Goal: Task Accomplishment & Management: Use online tool/utility

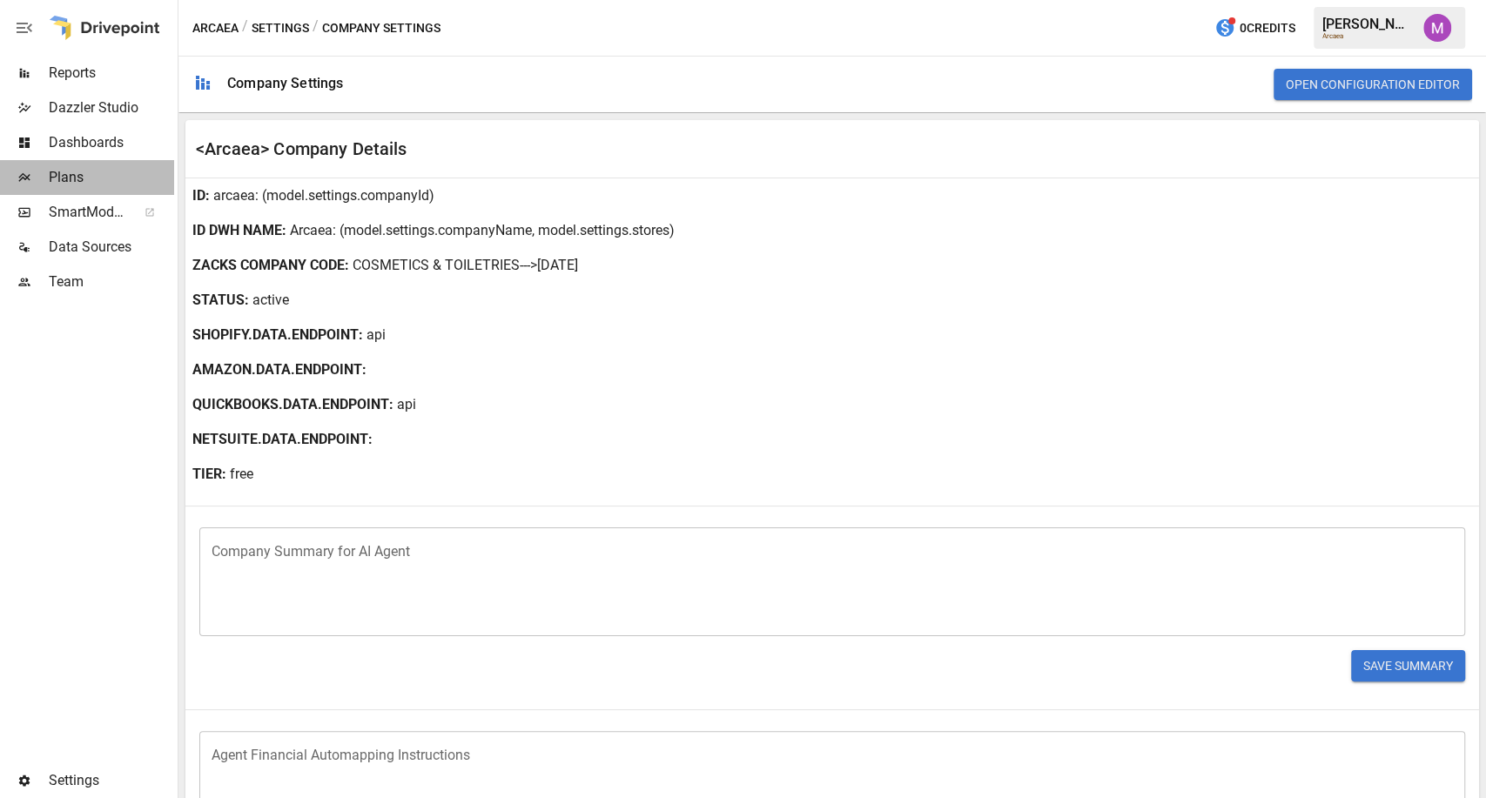
click at [85, 182] on span "Plans" at bounding box center [111, 177] width 125 height 21
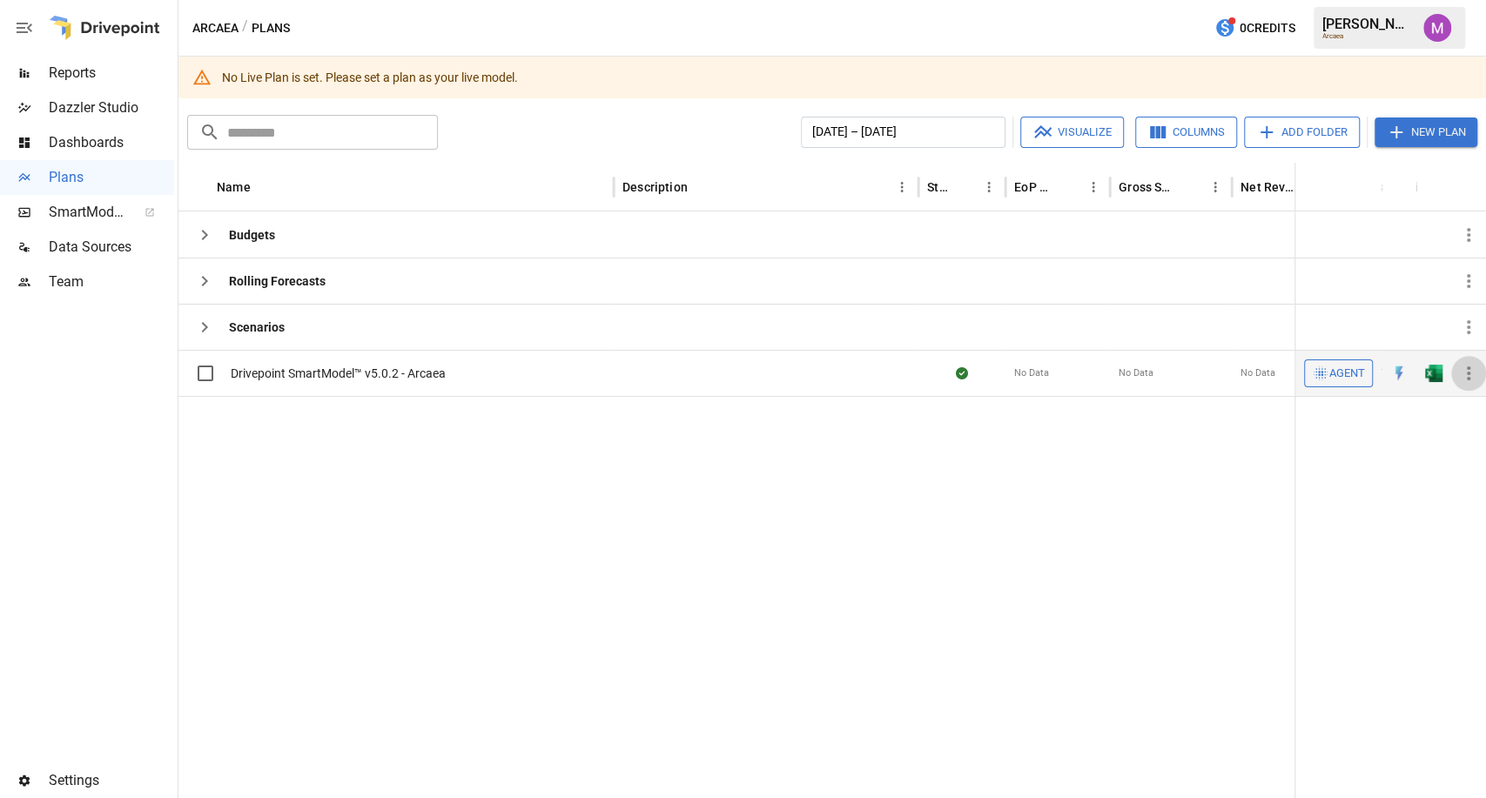
click at [1462, 373] on icon "button" at bounding box center [1468, 373] width 21 height 21
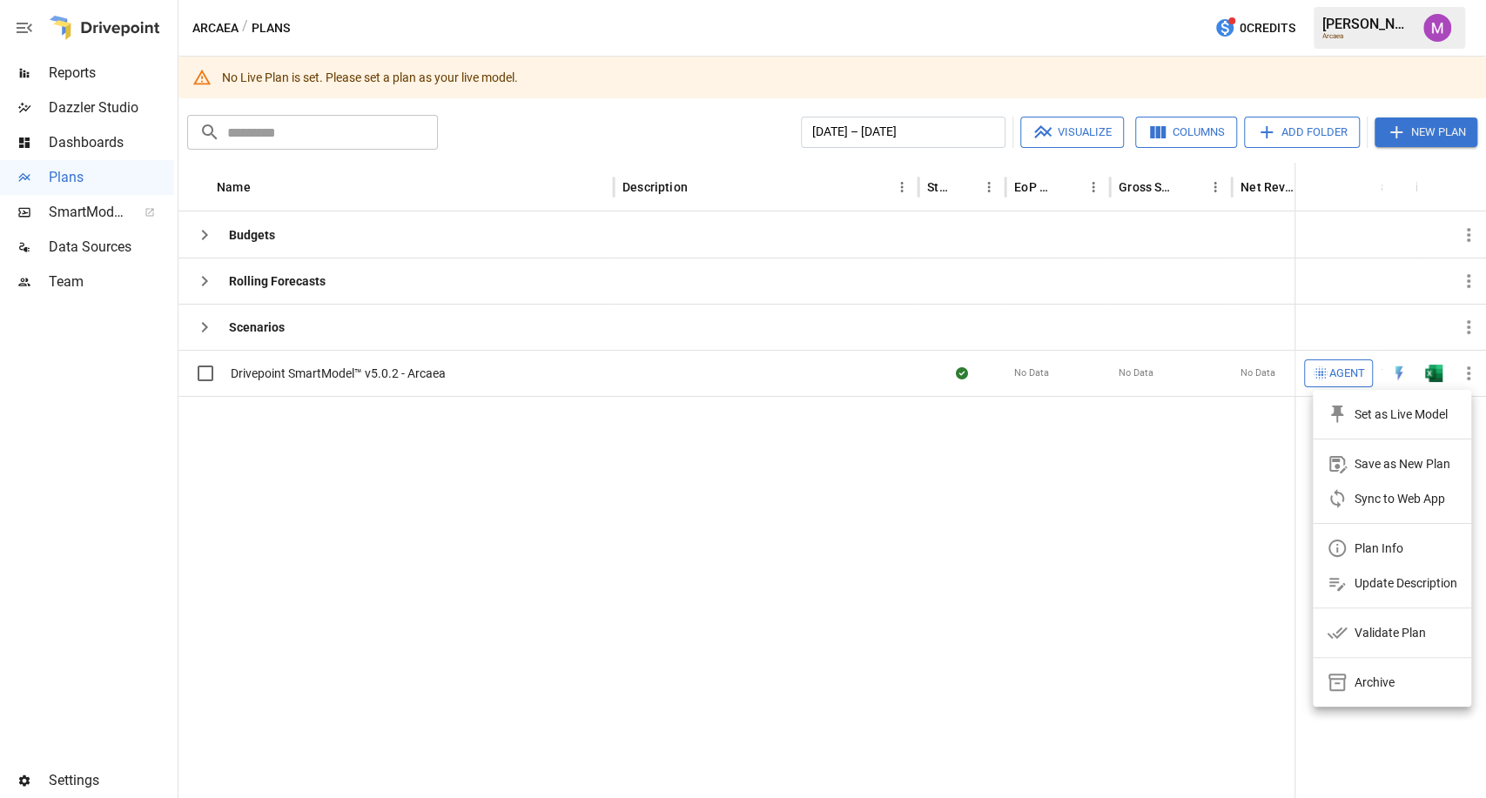
click at [1398, 417] on div "Set as Live Model" at bounding box center [1400, 414] width 93 height 21
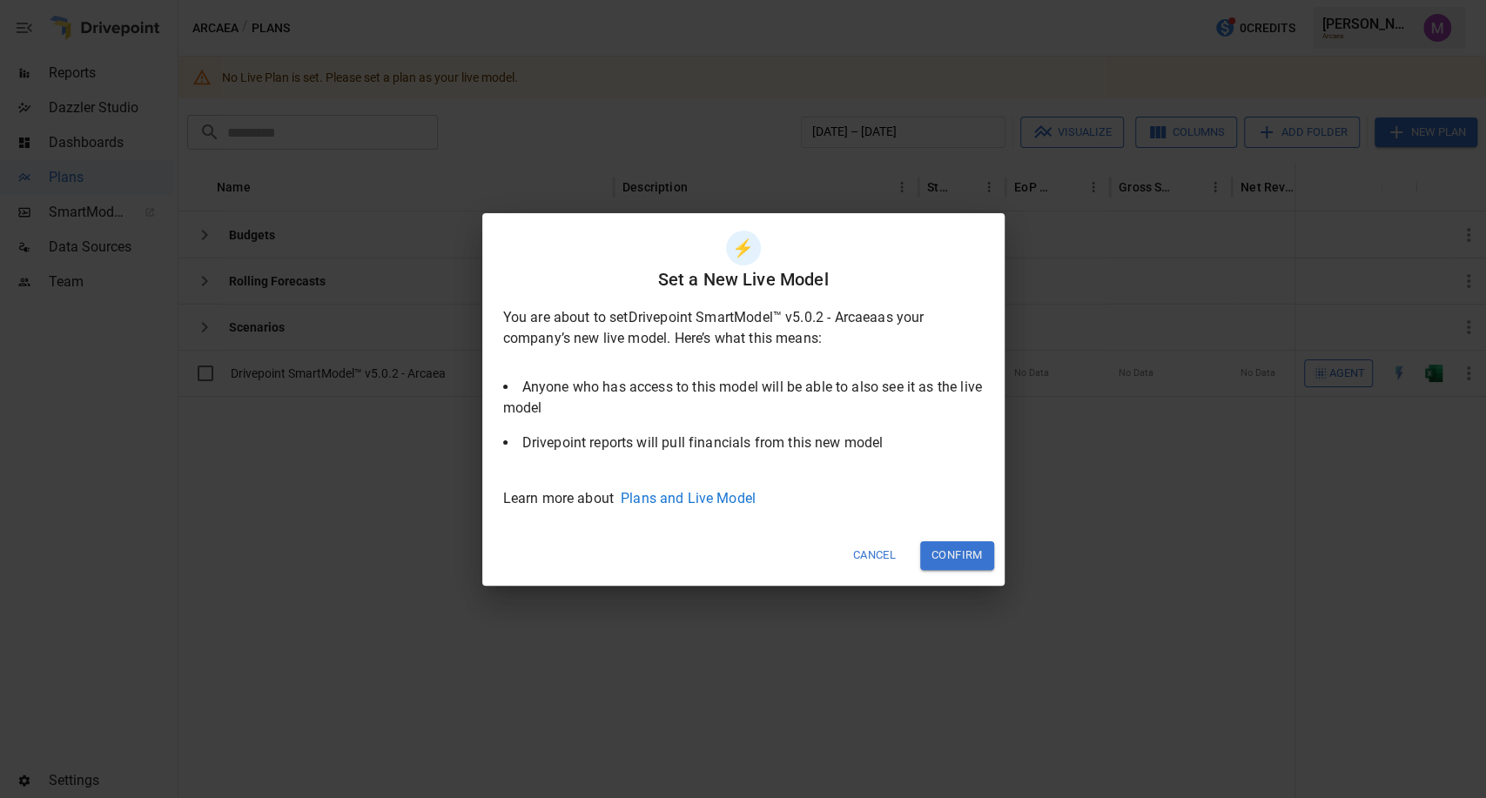
click at [950, 554] on button "Confirm" at bounding box center [957, 555] width 74 height 29
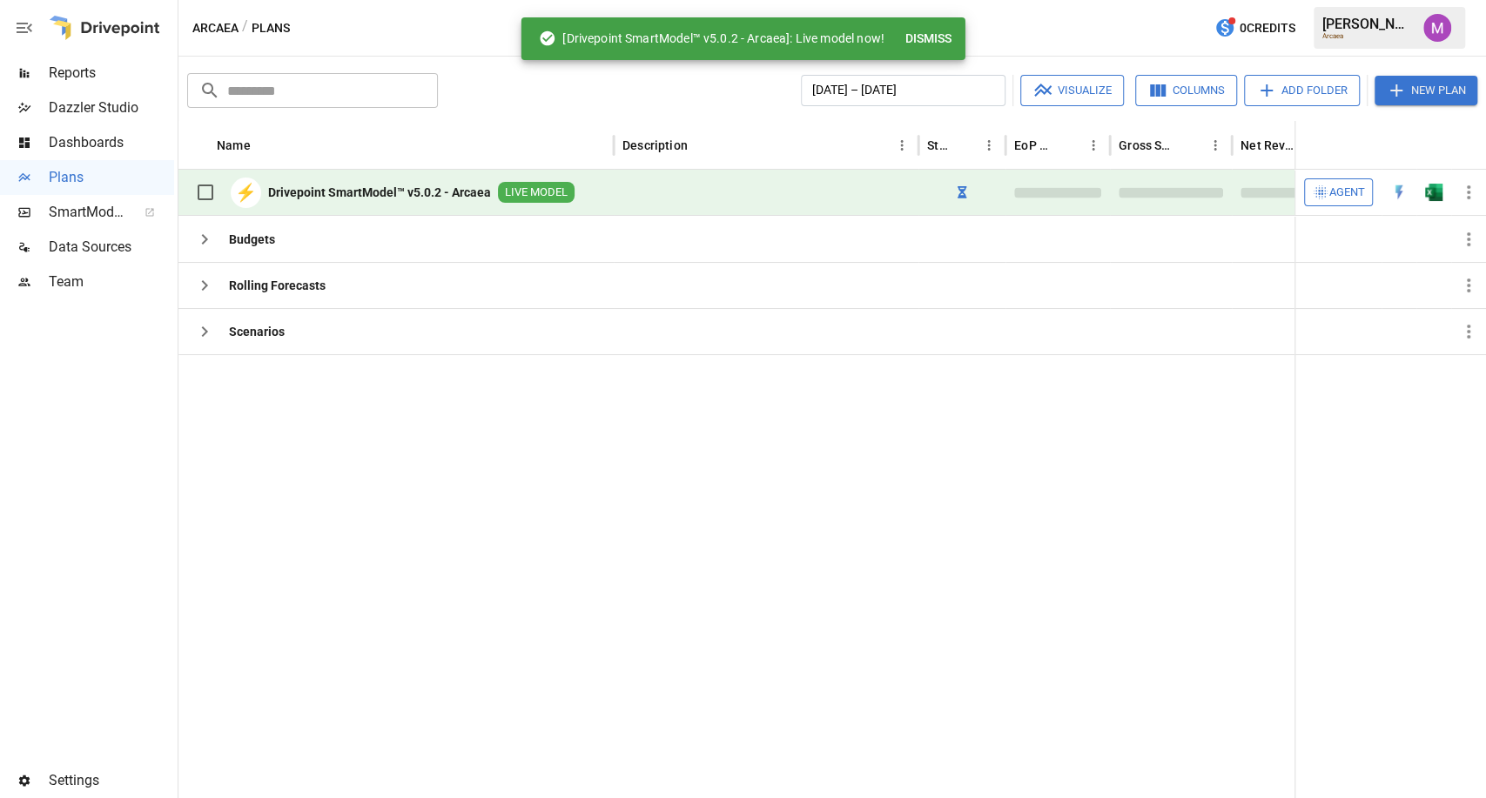
click at [93, 257] on span "Data Sources" at bounding box center [111, 247] width 125 height 21
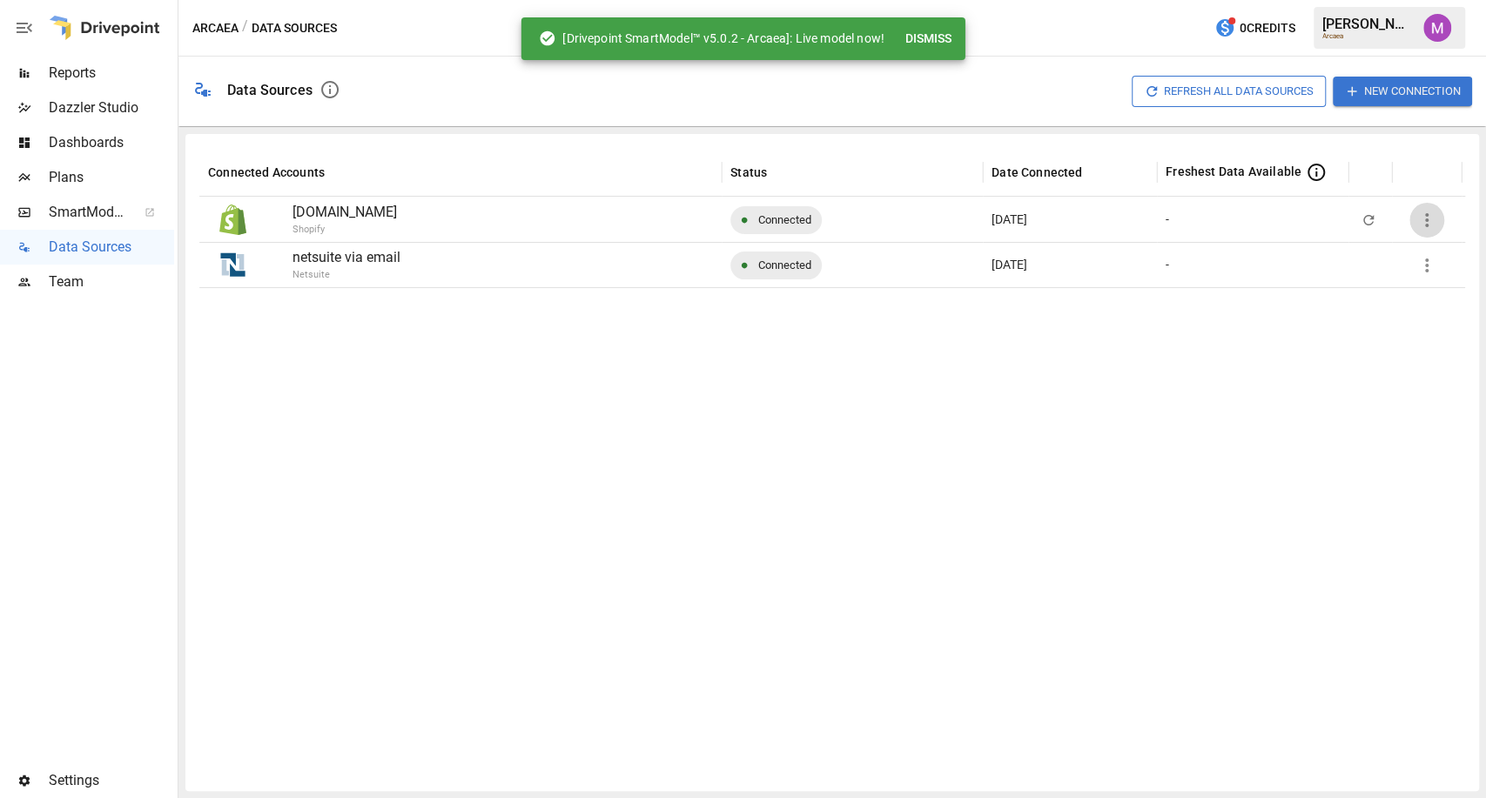
click at [1438, 222] on button "button" at bounding box center [1426, 220] width 35 height 35
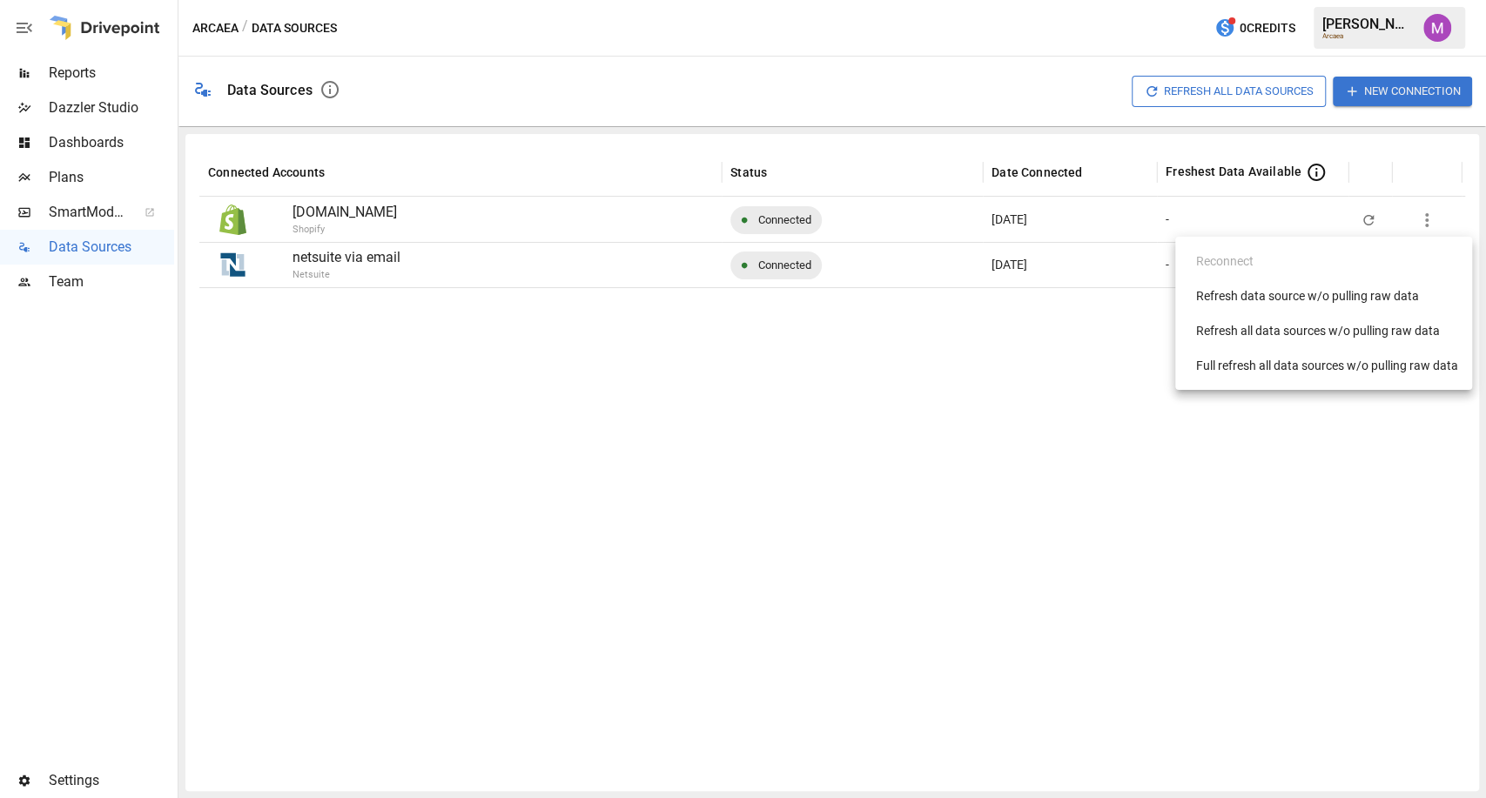
click at [278, 394] on div at bounding box center [743, 399] width 1486 height 798
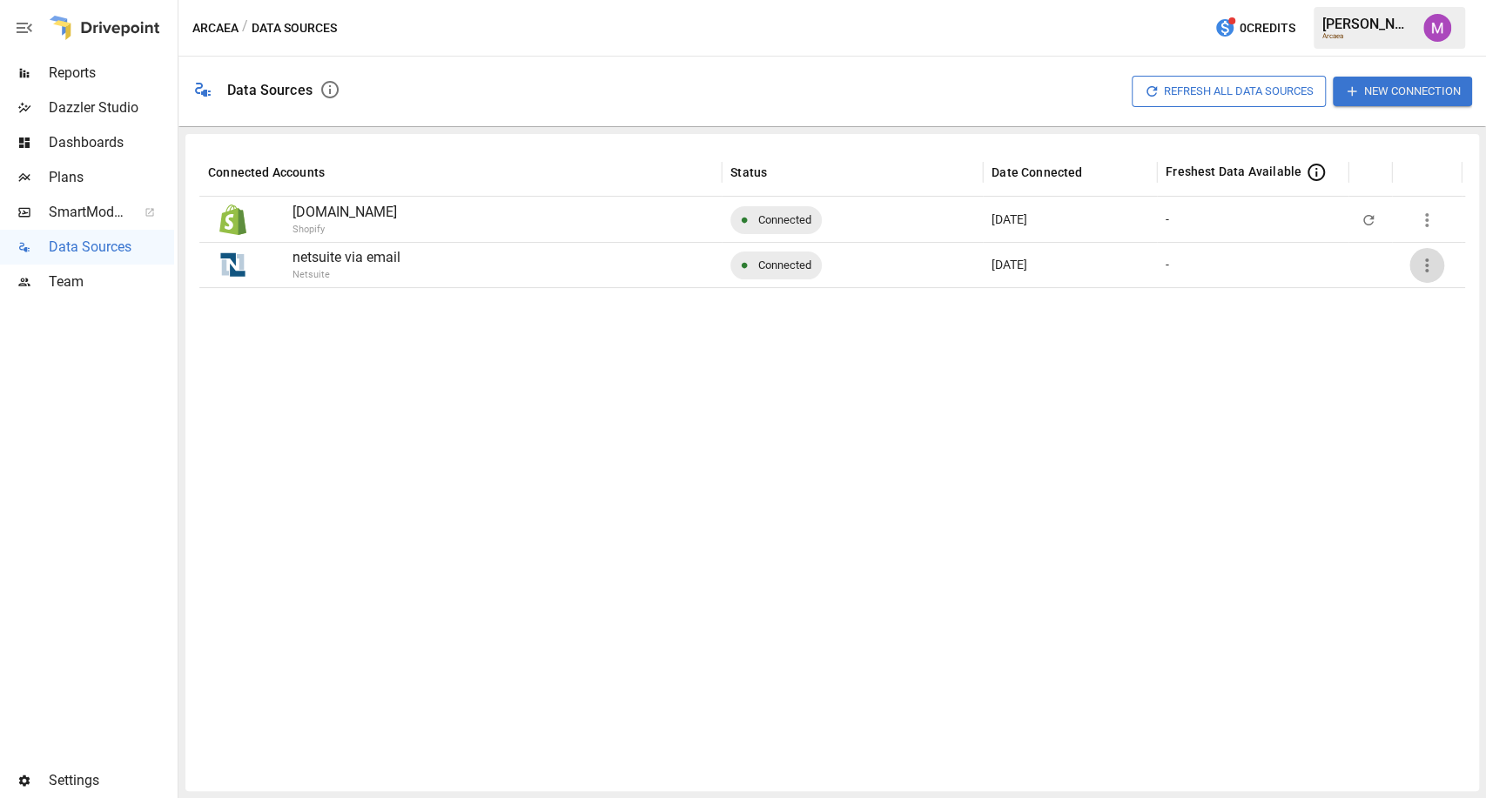
click at [1420, 265] on icon "button" at bounding box center [1426, 265] width 21 height 21
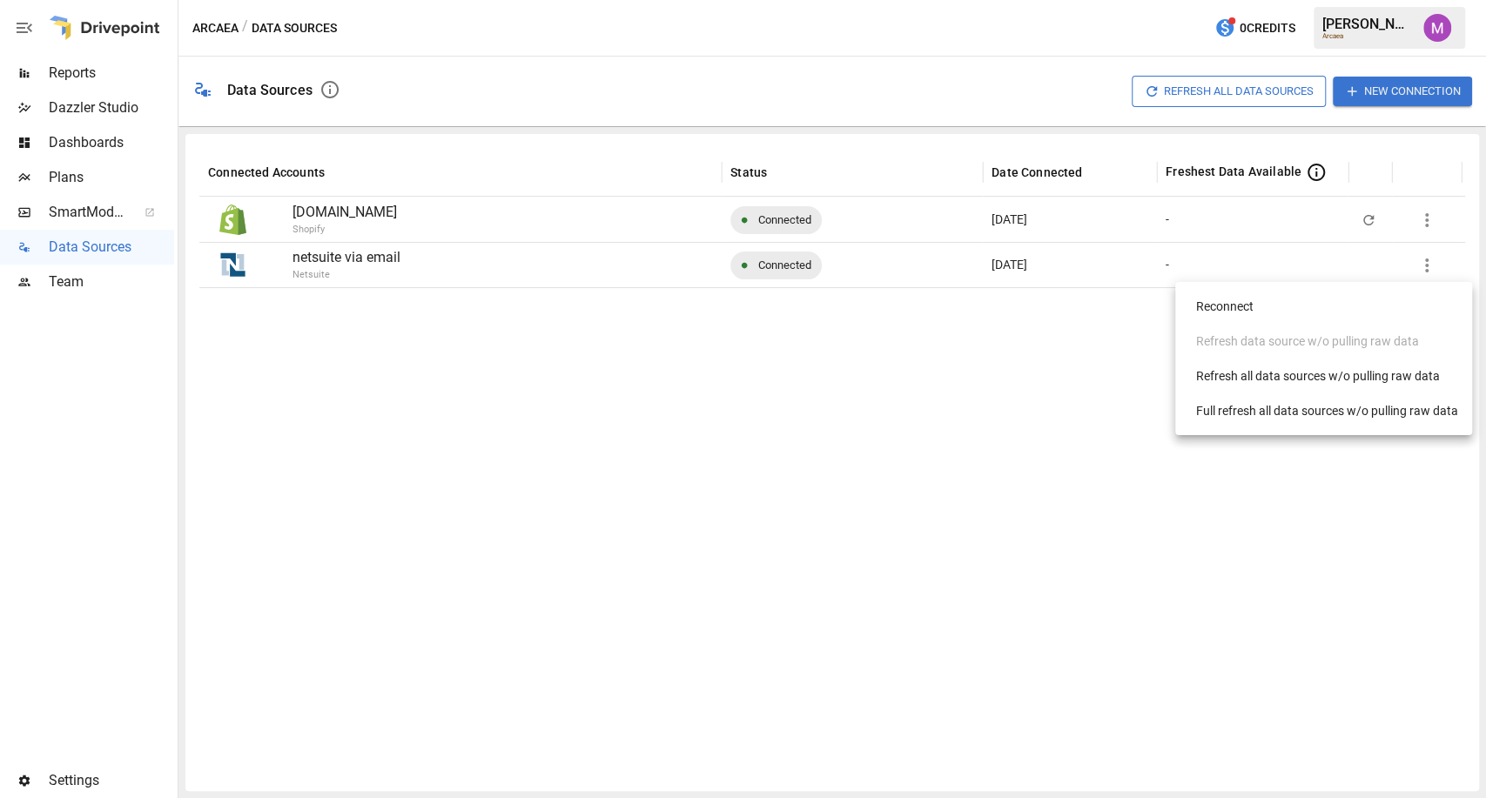
click at [1322, 418] on div "Full refresh all data sources w/o pulling raw data" at bounding box center [1327, 411] width 262 height 18
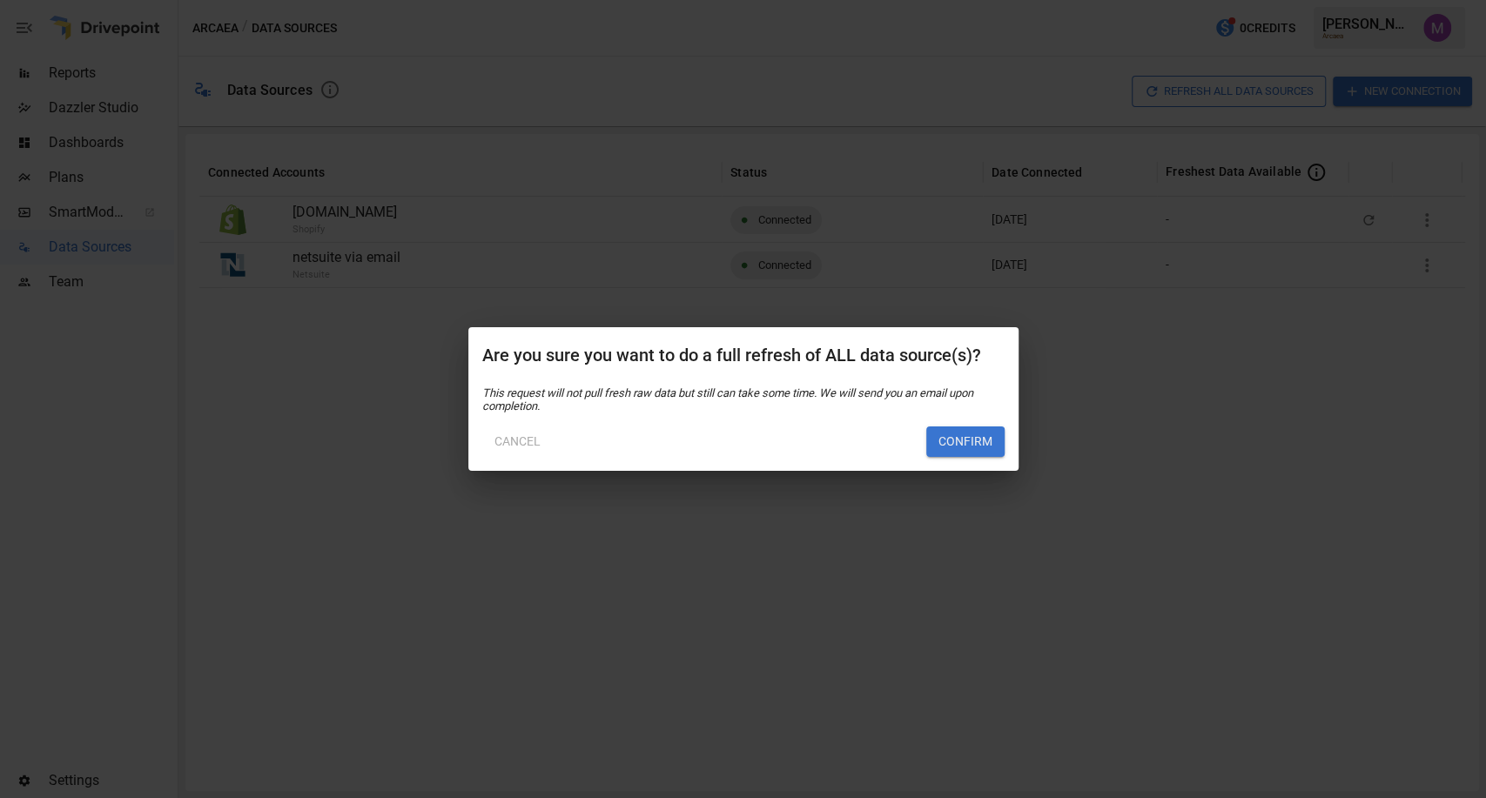
click at [992, 438] on button "Confirm" at bounding box center [965, 441] width 78 height 31
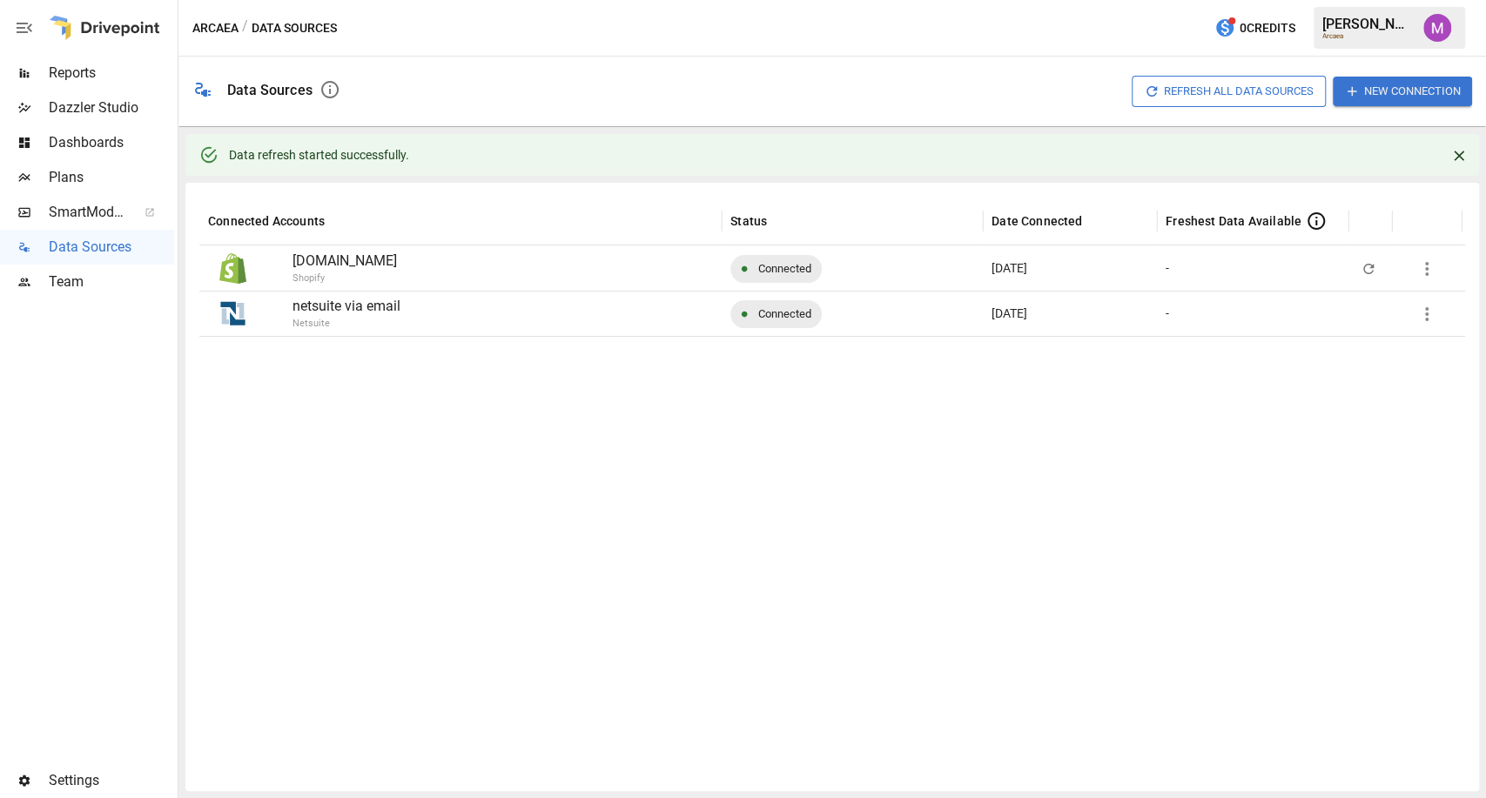
click at [1427, 28] on img "Umer Muhammed" at bounding box center [1437, 28] width 28 height 28
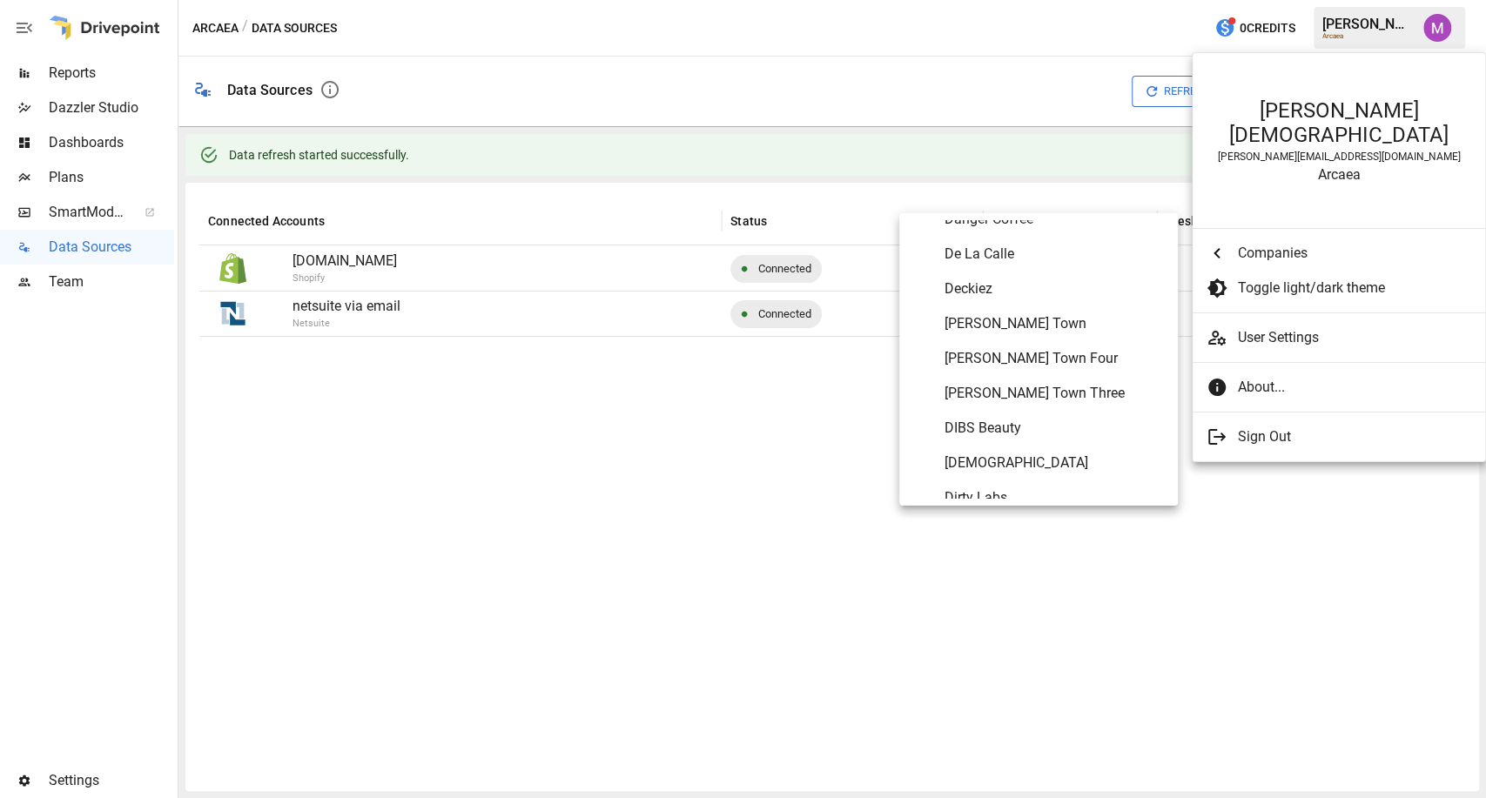
scroll to position [2387, 0]
click at [1003, 424] on span "DIBS Beauty" at bounding box center [1053, 426] width 219 height 21
